Goal: Navigation & Orientation: Find specific page/section

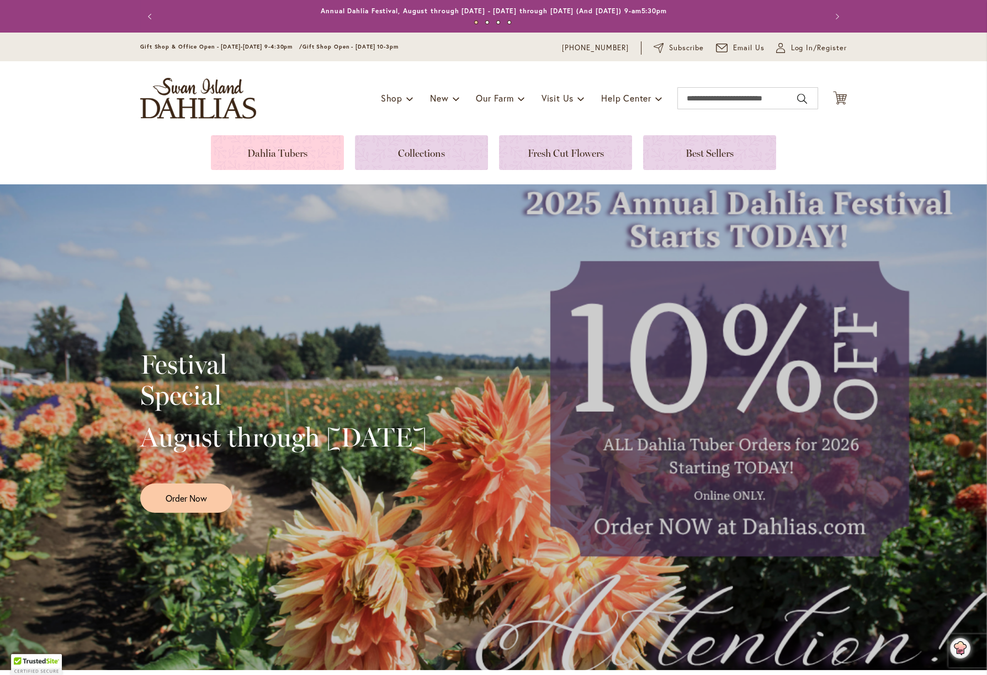
click at [271, 154] on link at bounding box center [277, 152] width 133 height 35
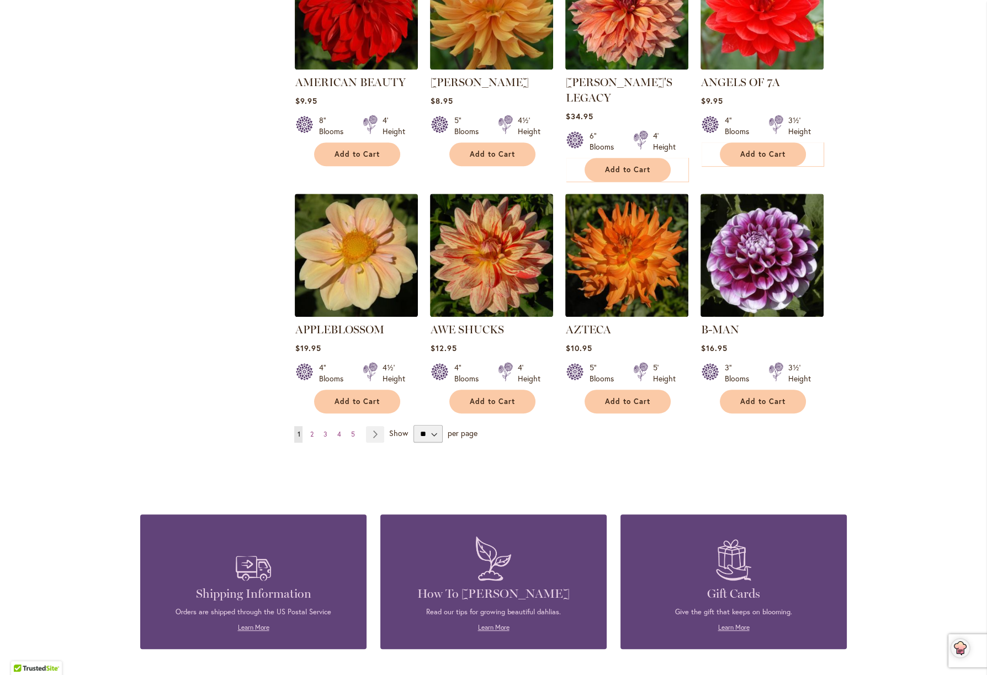
scroll to position [795, 0]
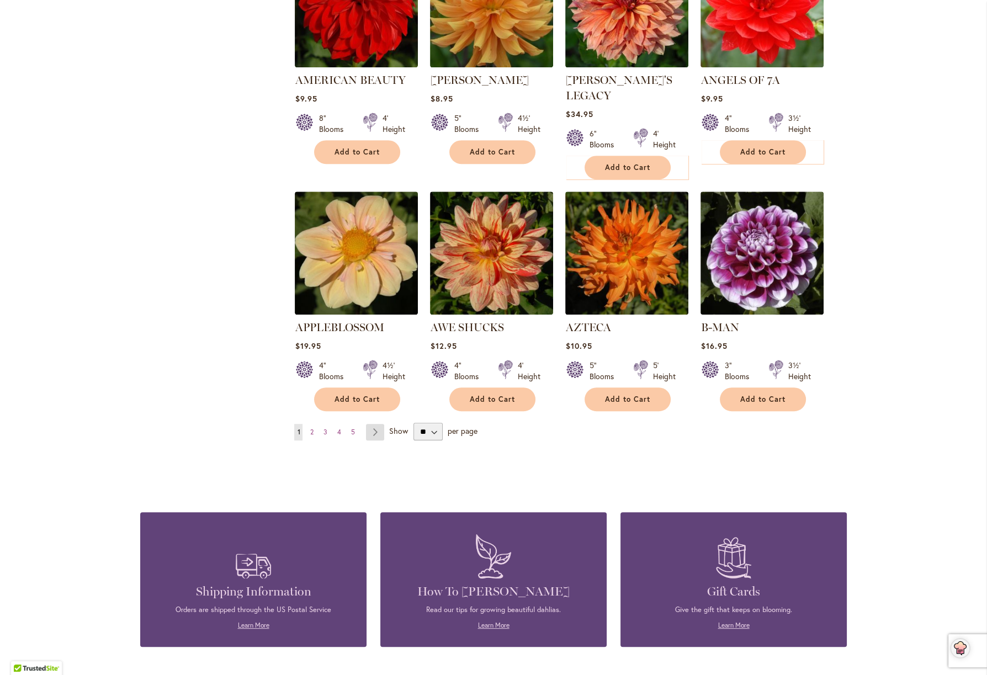
click at [370, 424] on link "Page Next" at bounding box center [375, 432] width 18 height 17
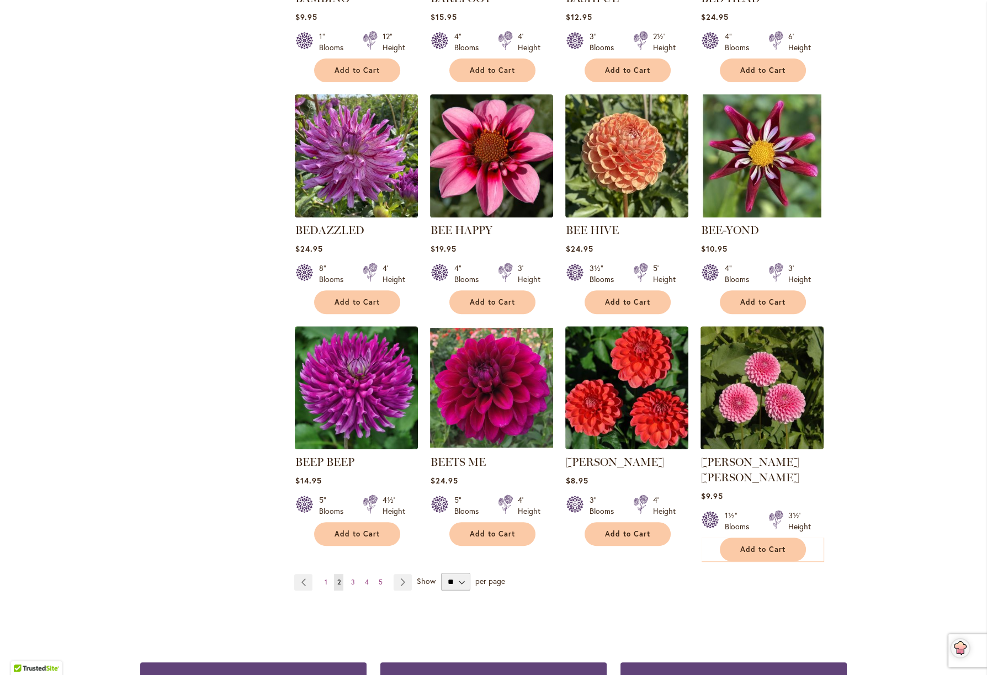
scroll to position [662, 0]
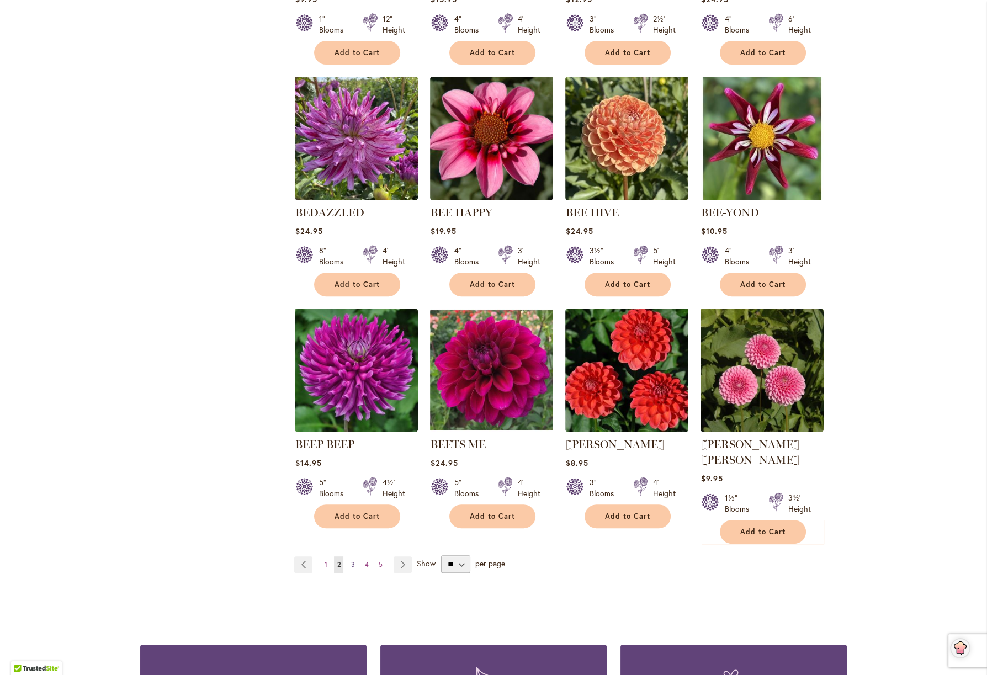
click at [351, 560] on span "3" at bounding box center [353, 564] width 4 height 8
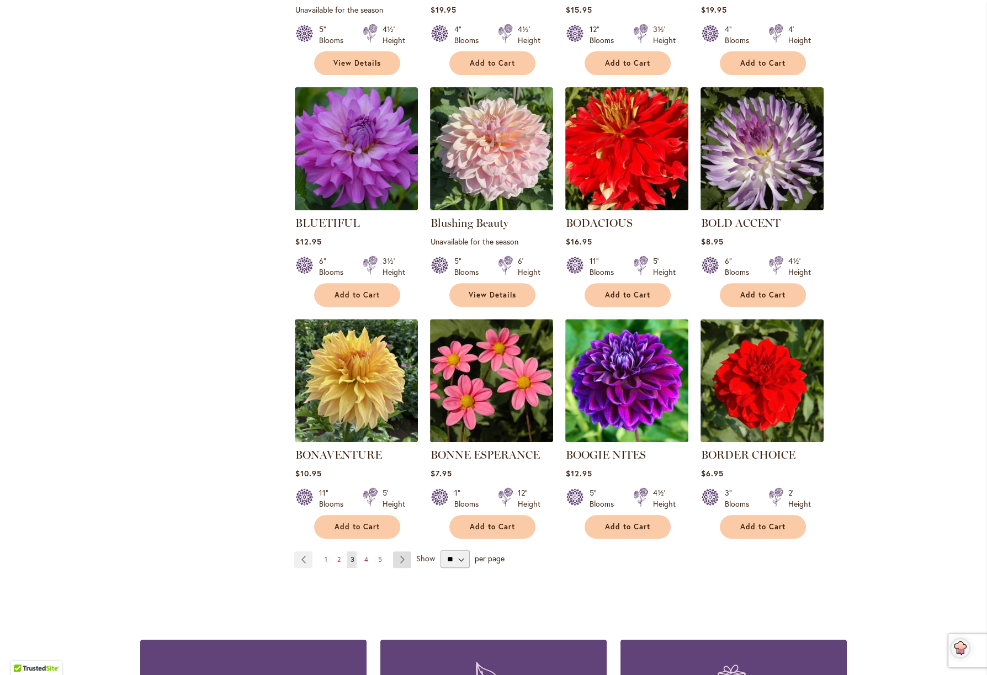
scroll to position [662, 0]
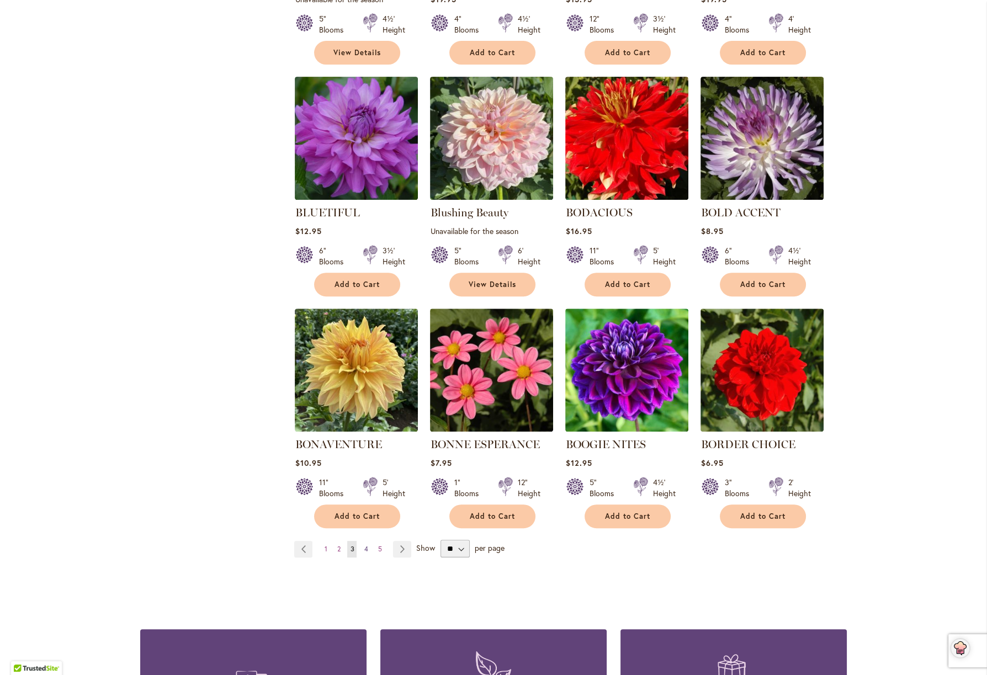
click at [364, 545] on span "4" at bounding box center [366, 549] width 4 height 8
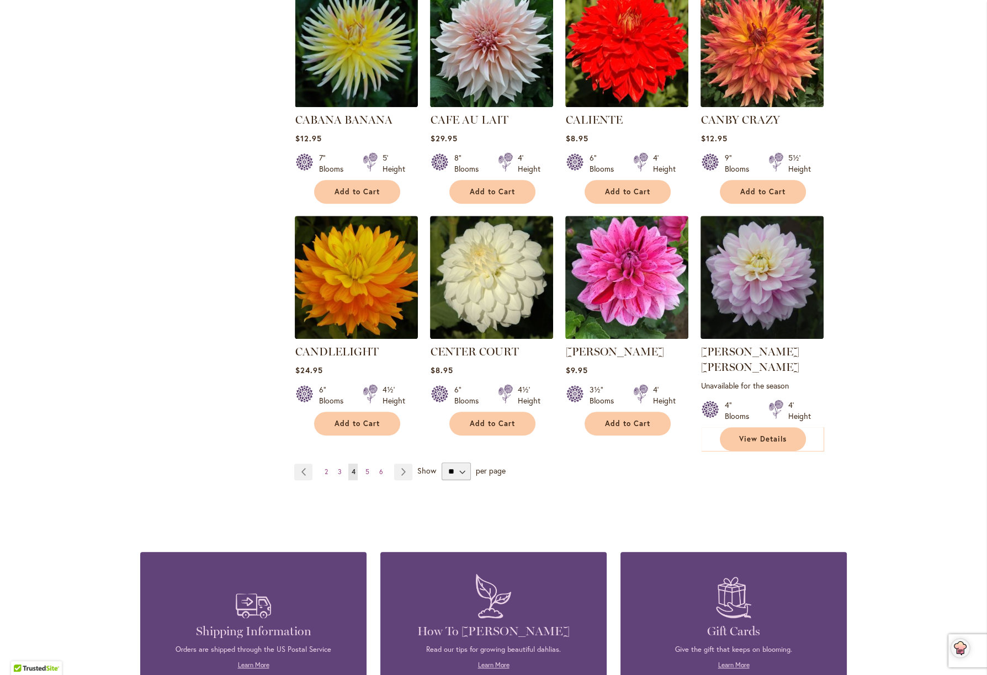
scroll to position [772, 0]
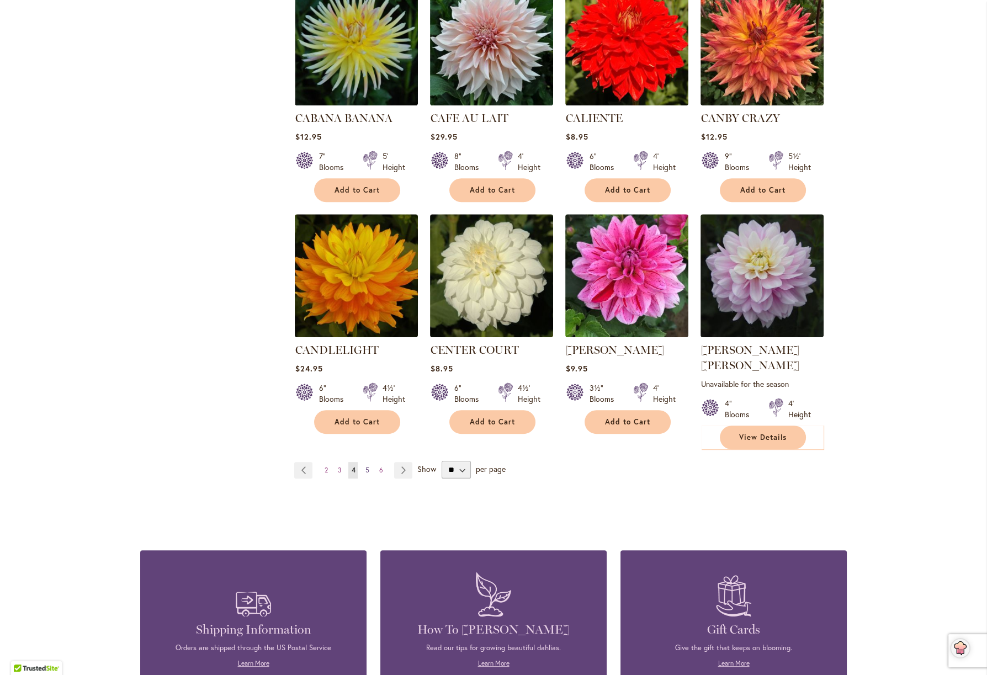
click at [365, 466] on span "5" at bounding box center [367, 470] width 4 height 8
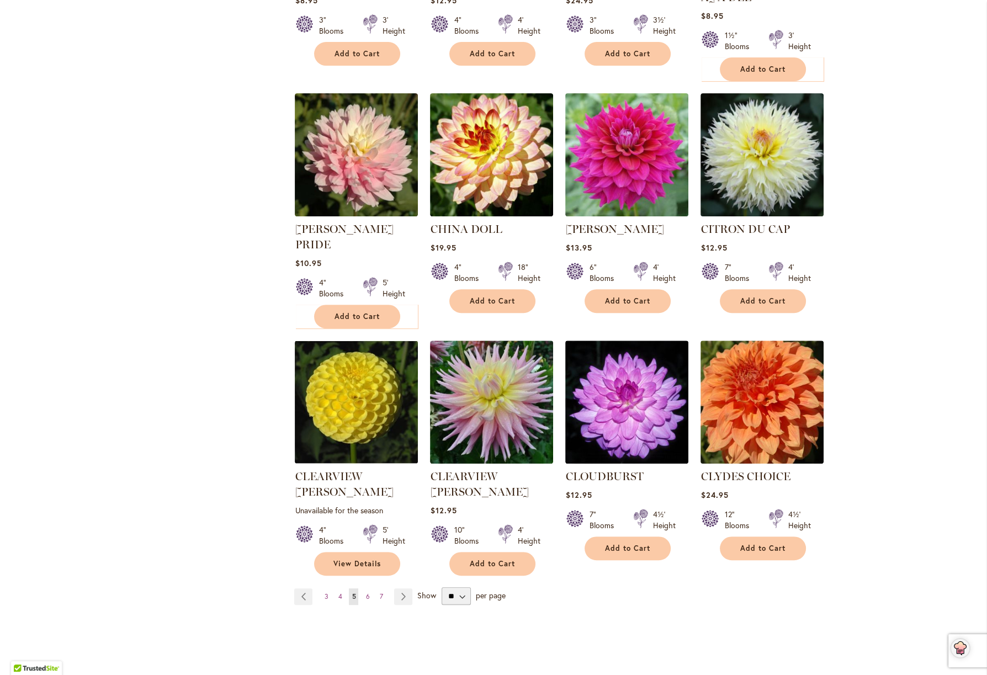
scroll to position [662, 0]
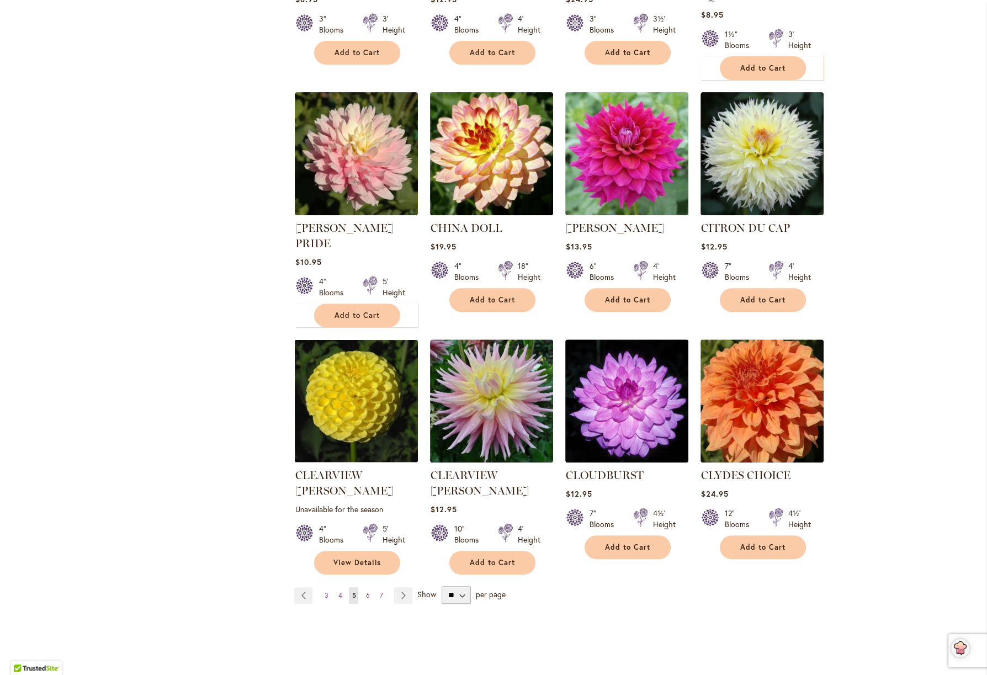
click at [365, 591] on span "6" at bounding box center [367, 595] width 4 height 8
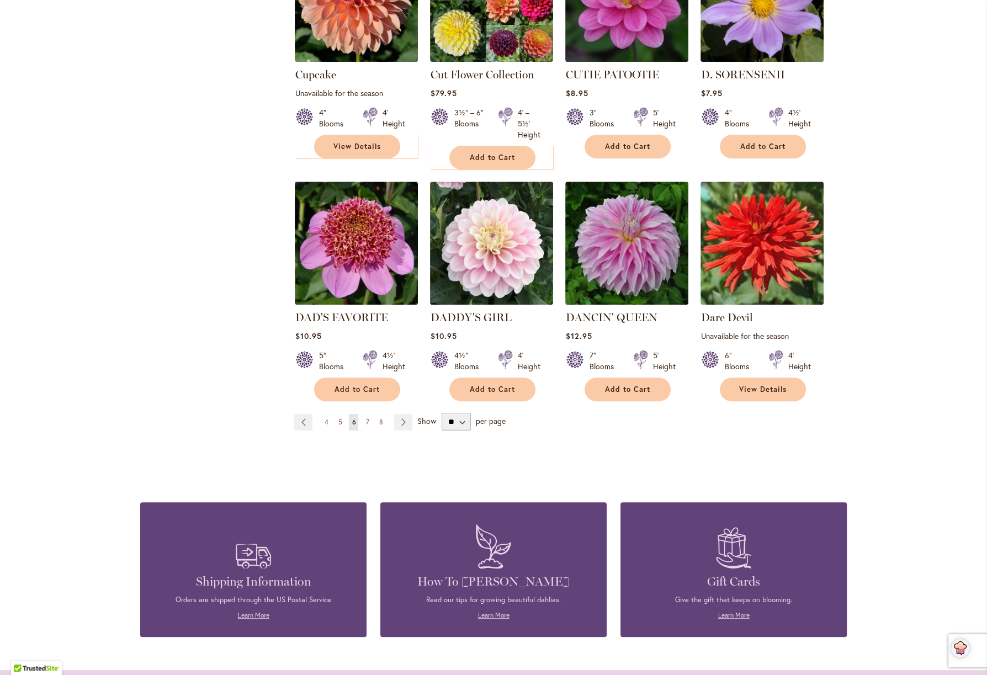
scroll to position [839, 0]
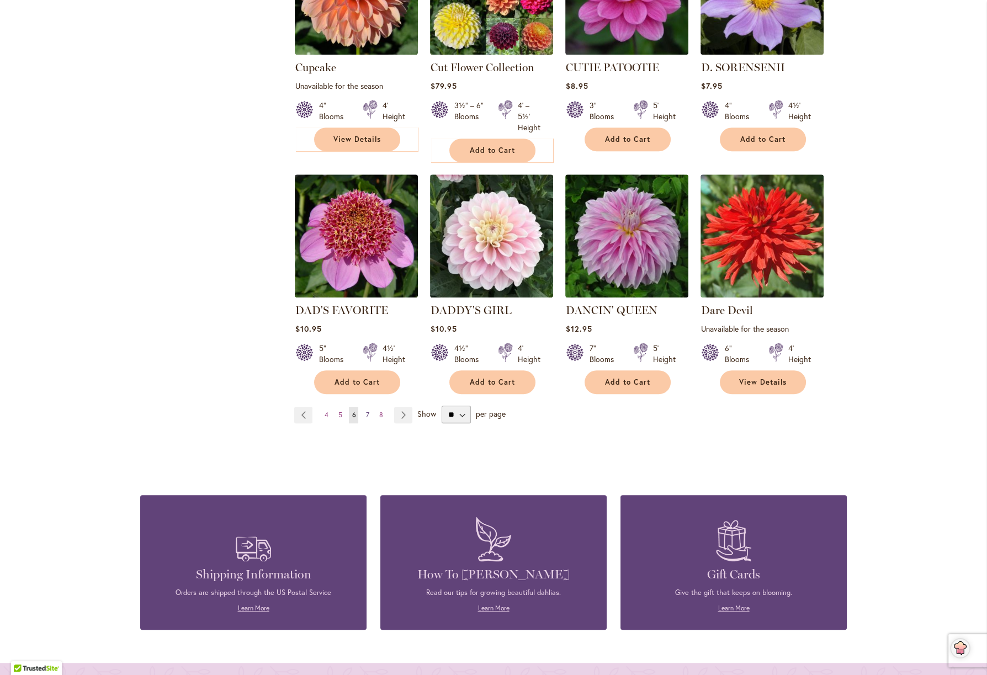
click at [363, 407] on link "Page 7" at bounding box center [367, 415] width 9 height 17
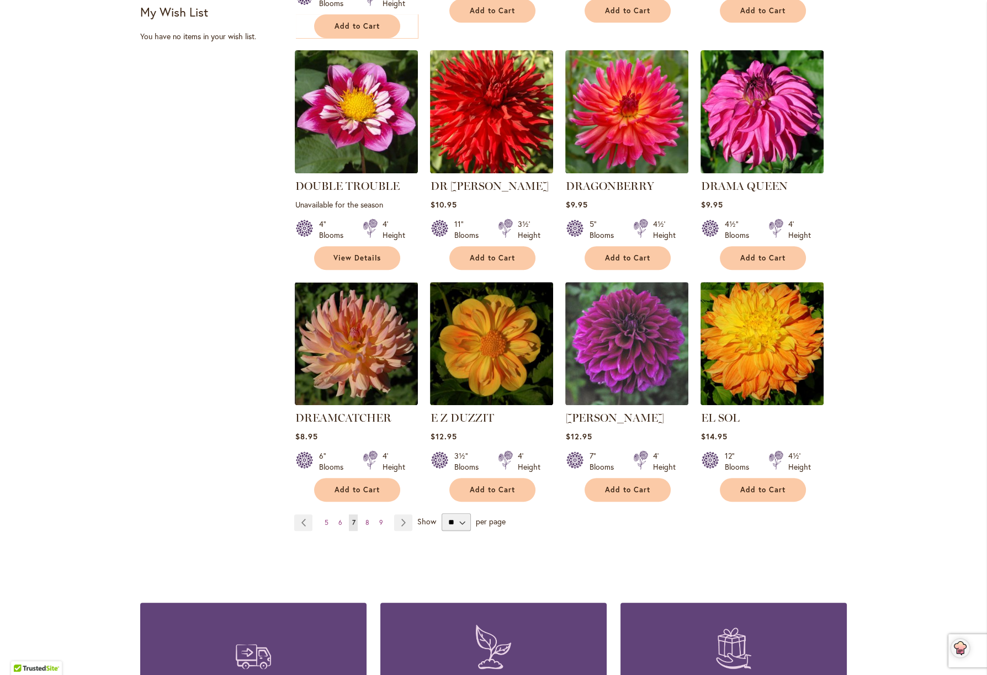
scroll to position [772, 0]
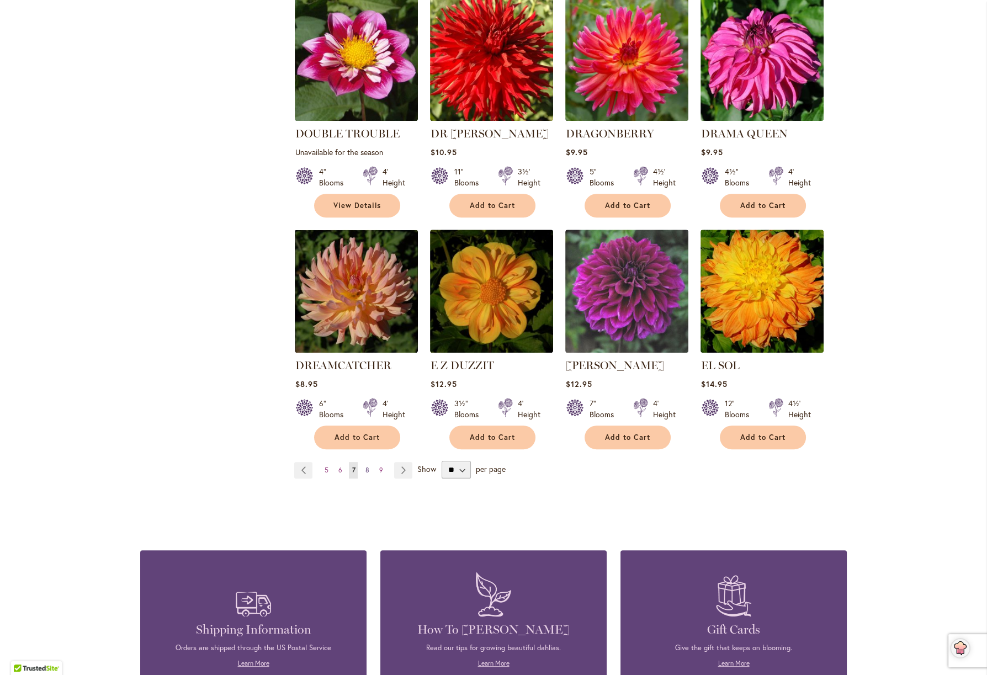
click at [365, 466] on span "8" at bounding box center [367, 470] width 4 height 8
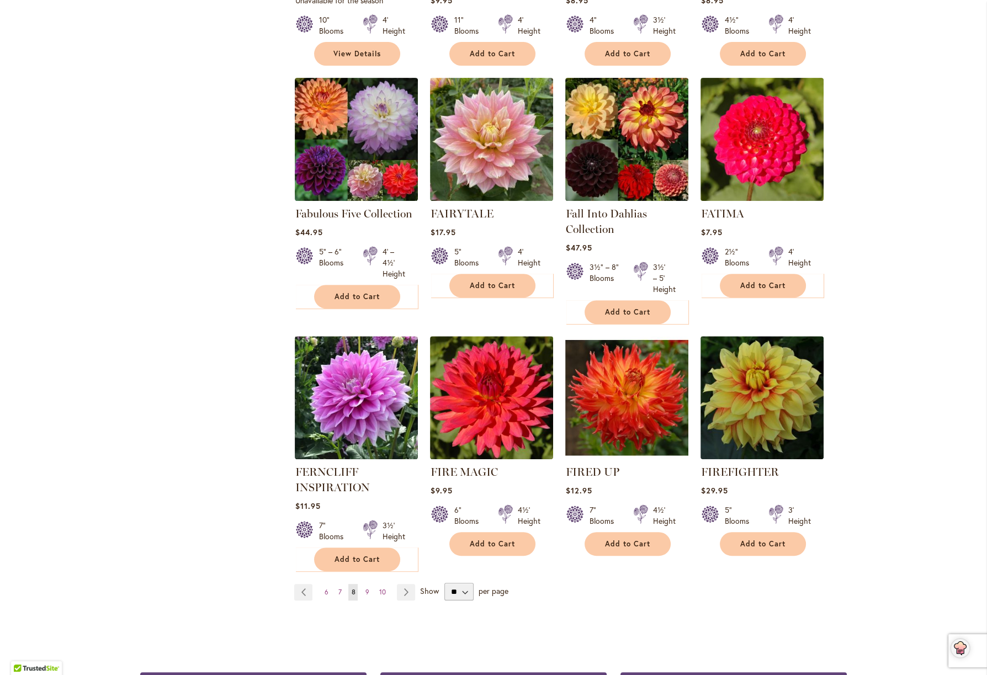
scroll to position [728, 0]
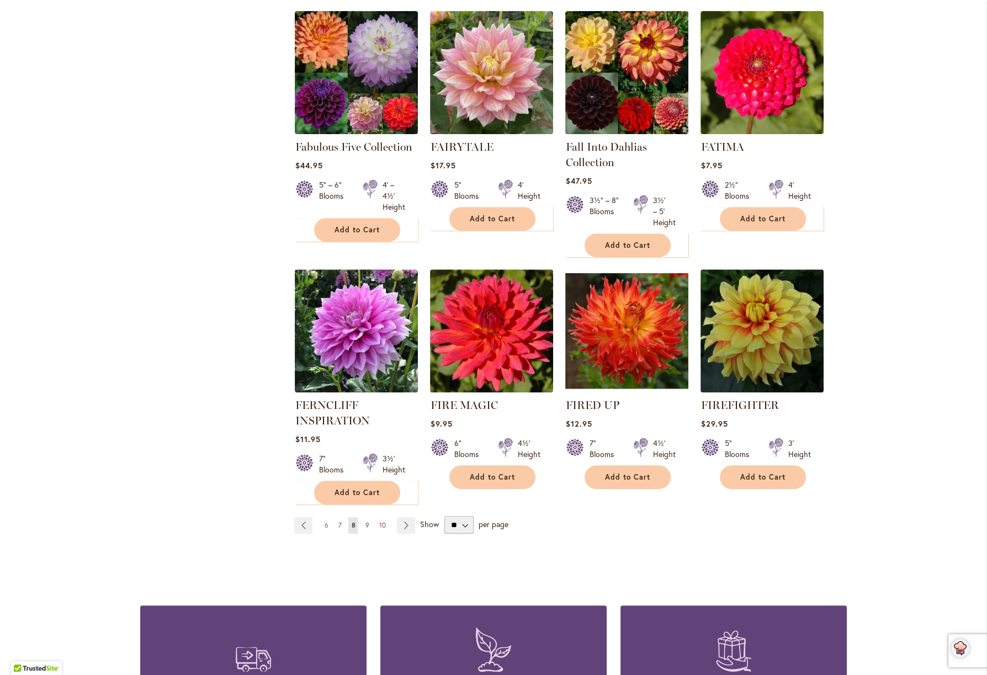
click at [365, 522] on span "9" at bounding box center [367, 525] width 4 height 8
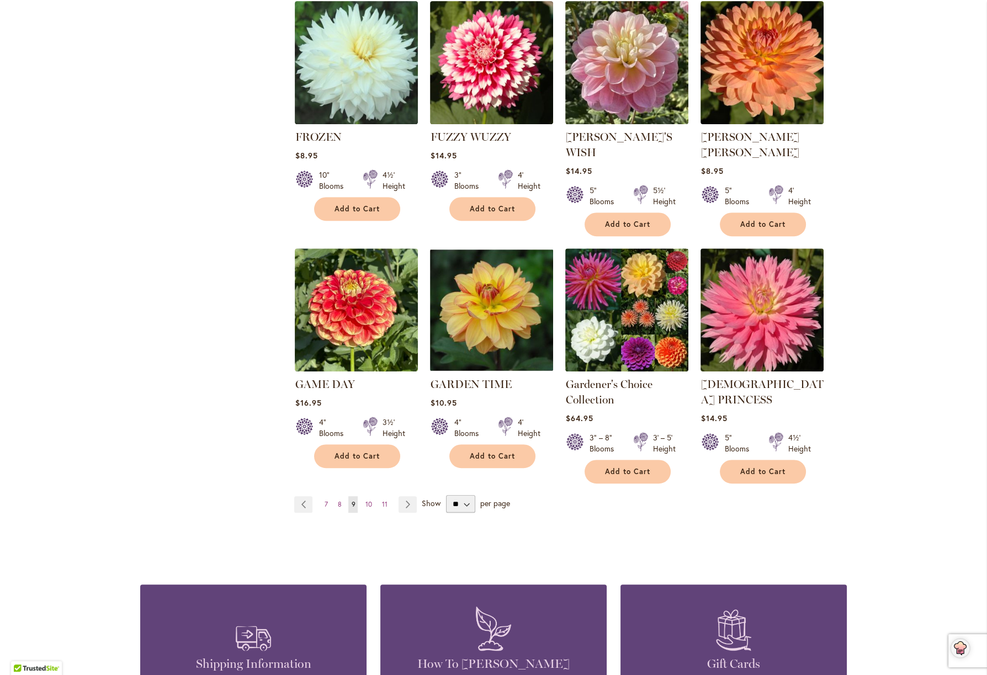
scroll to position [772, 0]
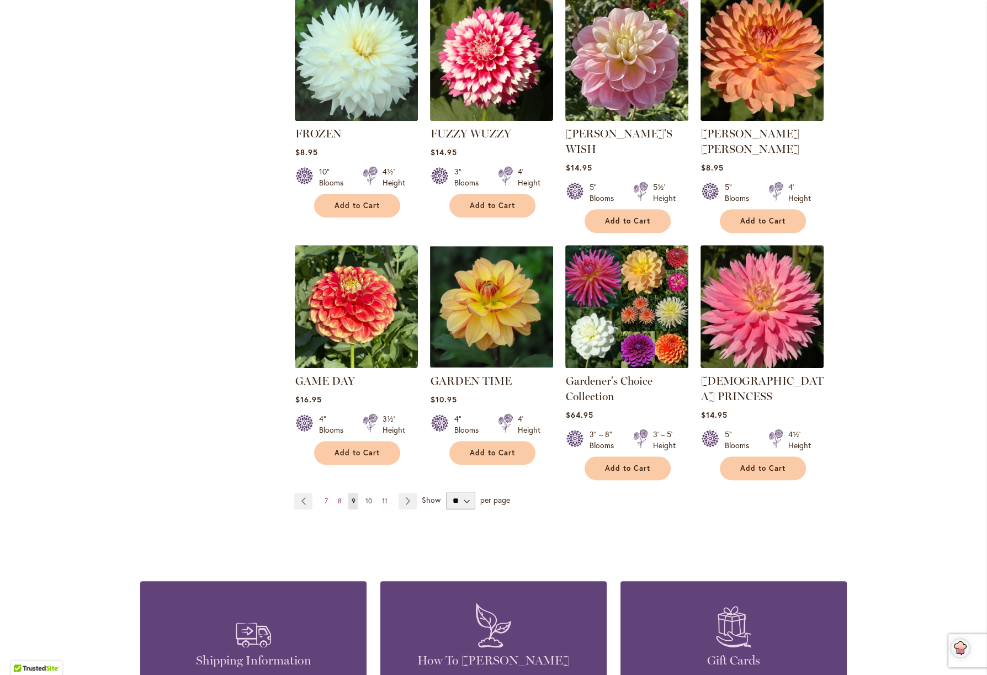
click at [362, 493] on link "Page 10" at bounding box center [368, 501] width 12 height 17
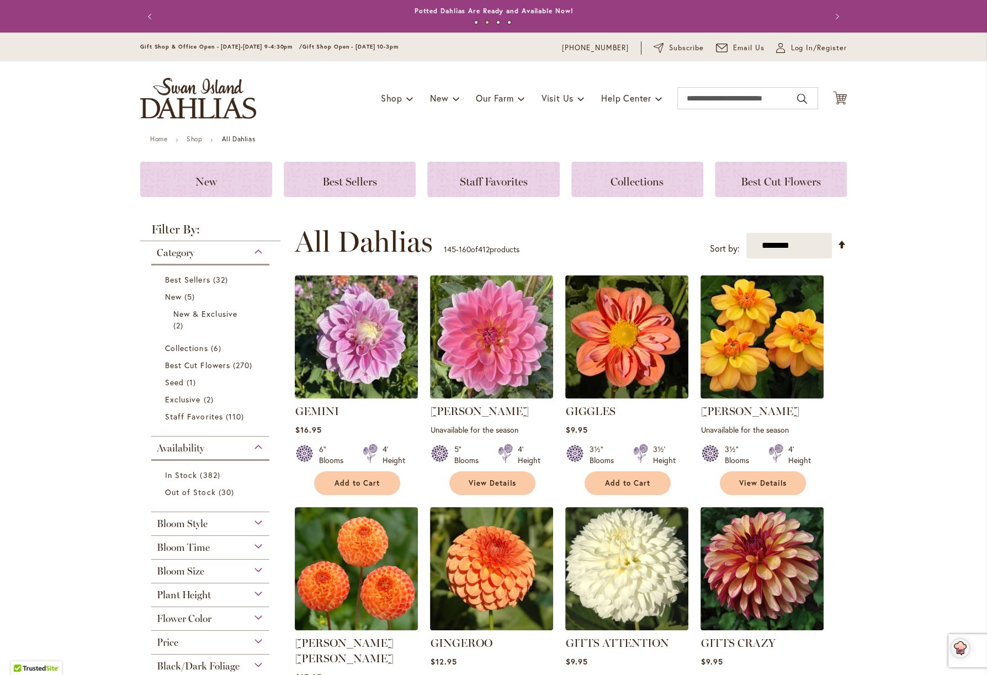
click at [183, 614] on span "Flower Color" at bounding box center [184, 619] width 55 height 12
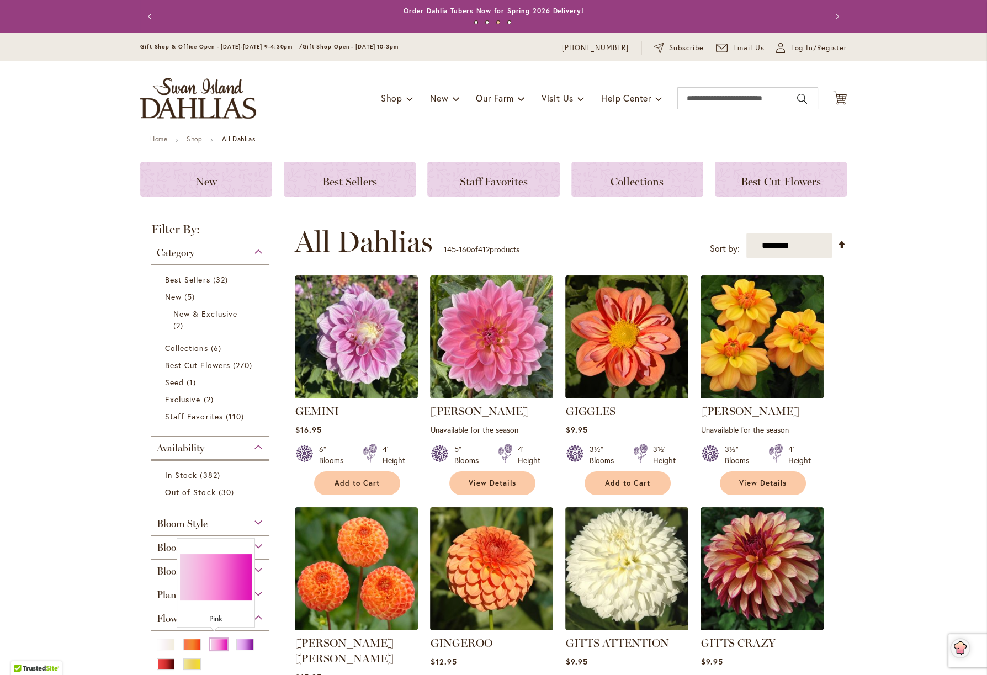
click at [217, 642] on div "Pink" at bounding box center [219, 645] width 18 height 12
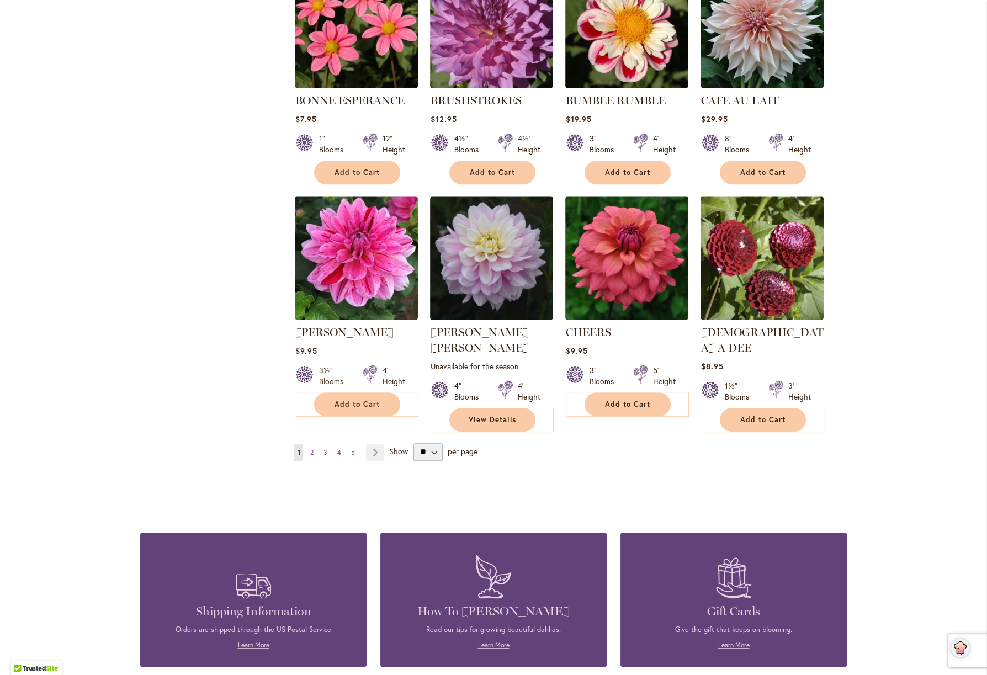
scroll to position [772, 0]
